Goal: Consume media (video, audio)

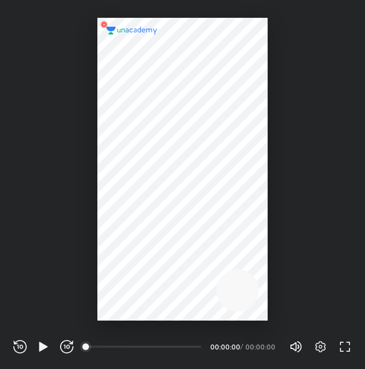
scroll to position [369, 365]
click at [41, 346] on icon "button" at bounding box center [43, 346] width 8 height 9
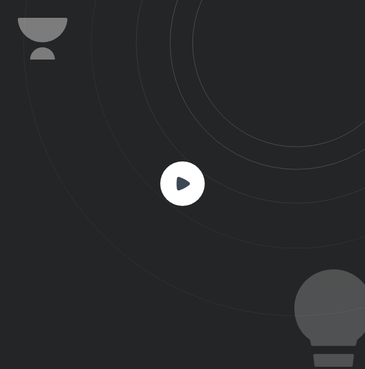
click at [41, 346] on div at bounding box center [182, 184] width 365 height 369
click at [174, 194] on rect at bounding box center [182, 183] width 45 height 45
